Goal: Check status: Check status

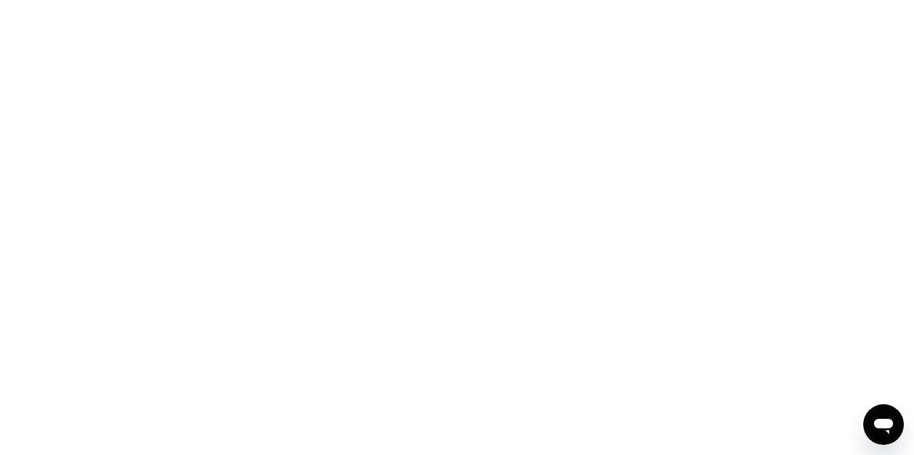
click at [711, 155] on div at bounding box center [457, 227] width 914 height 455
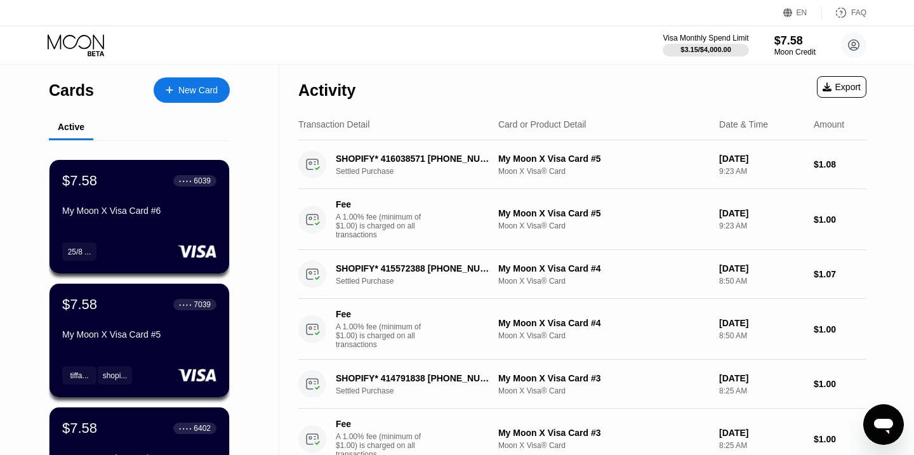
click at [166, 216] on div "My Moon X Visa Card #6" at bounding box center [139, 211] width 154 height 10
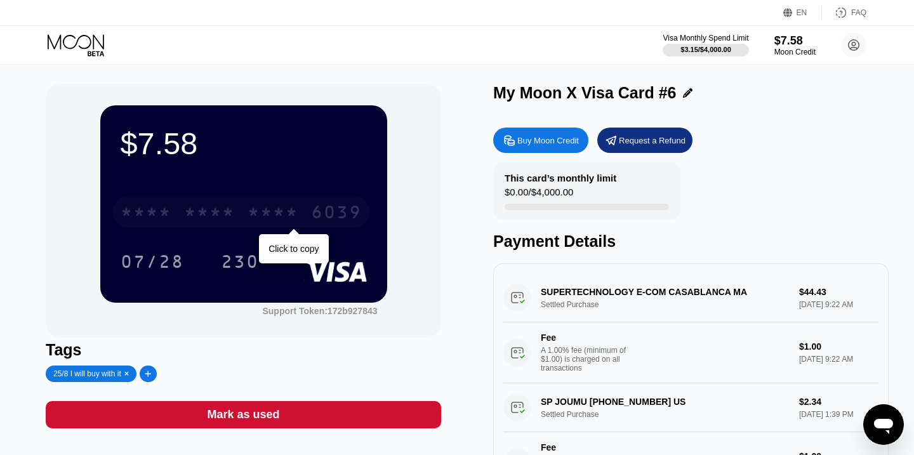
click at [269, 214] on div "* * * *" at bounding box center [273, 214] width 51 height 20
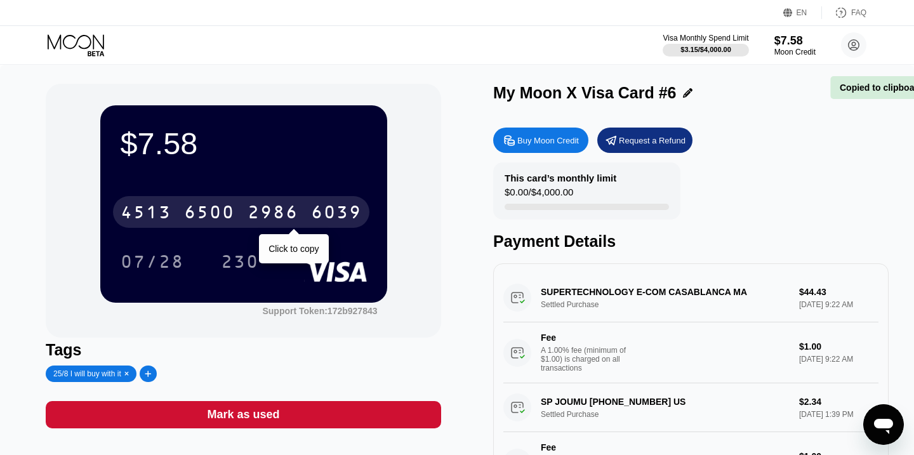
click at [269, 214] on div "2986" at bounding box center [273, 214] width 51 height 20
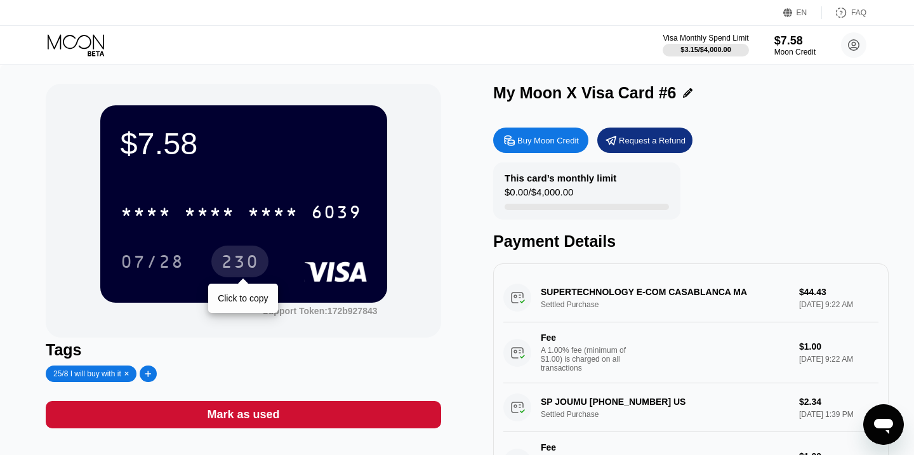
click at [235, 270] on div "230" at bounding box center [240, 263] width 38 height 20
